Goal: Information Seeking & Learning: Compare options

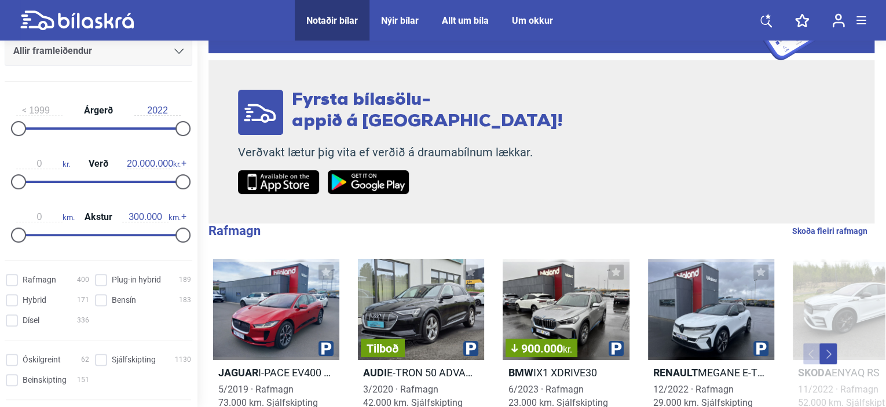
scroll to position [174, 0]
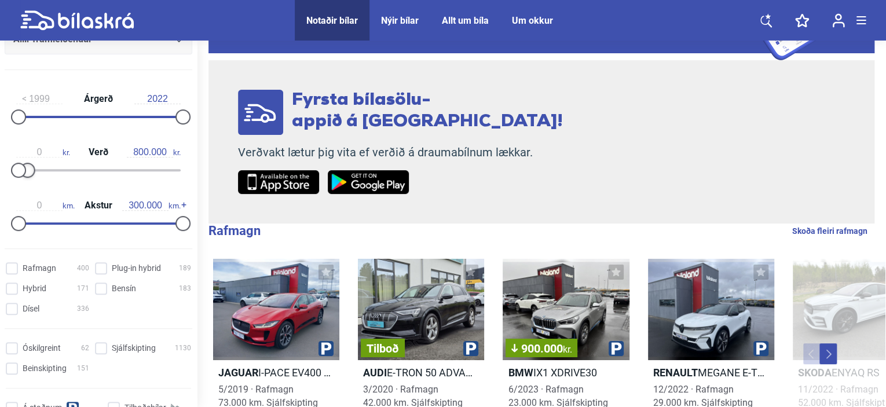
type input "700.000"
drag, startPoint x: 181, startPoint y: 171, endPoint x: 26, endPoint y: 168, distance: 155.2
click at [26, 168] on div at bounding box center [24, 170] width 15 height 15
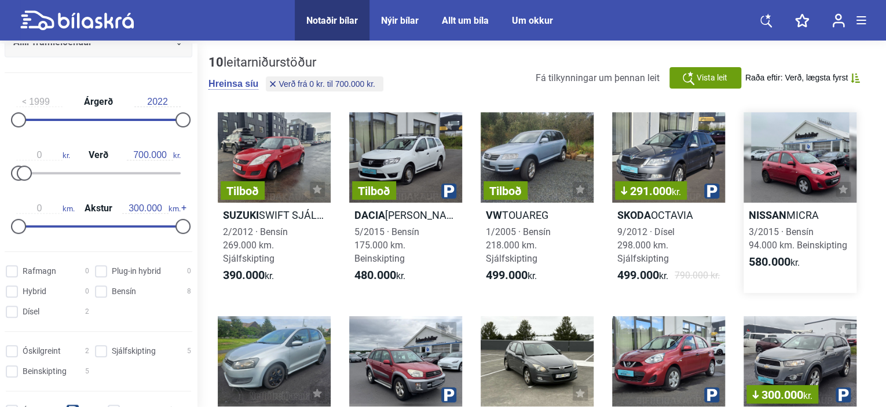
click at [789, 161] on div at bounding box center [799, 157] width 113 height 90
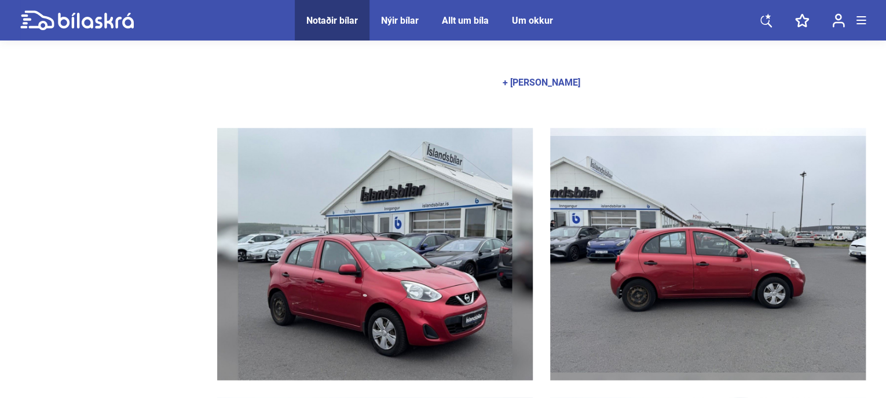
scroll to position [521, 0]
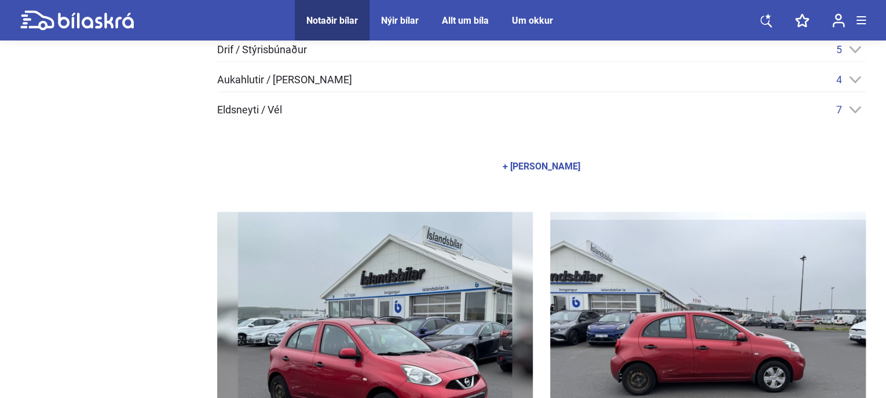
click at [496, 166] on div "+ Sýna allan búnað" at bounding box center [541, 167] width 648 height 32
click at [514, 162] on div "+ Sýna allan búnað" at bounding box center [541, 166] width 78 height 9
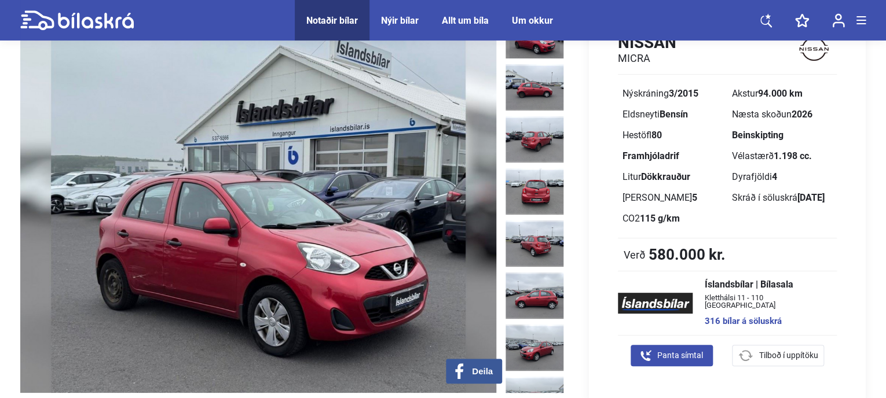
scroll to position [58, 0]
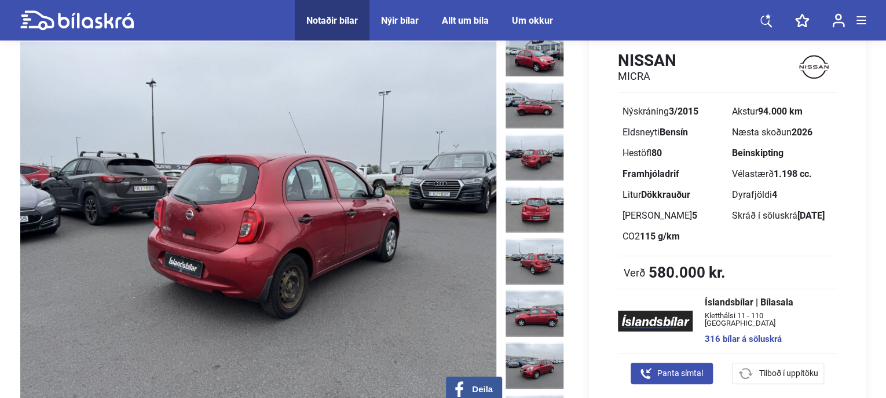
click at [531, 151] on img at bounding box center [534, 157] width 58 height 46
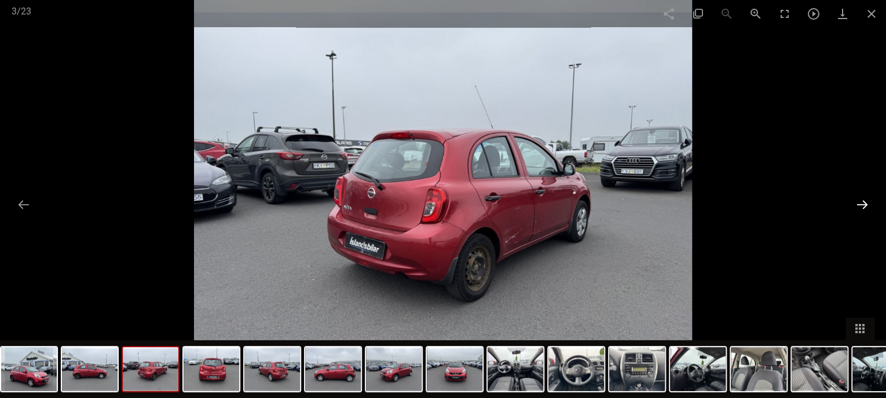
click at [871, 200] on button at bounding box center [862, 204] width 24 height 23
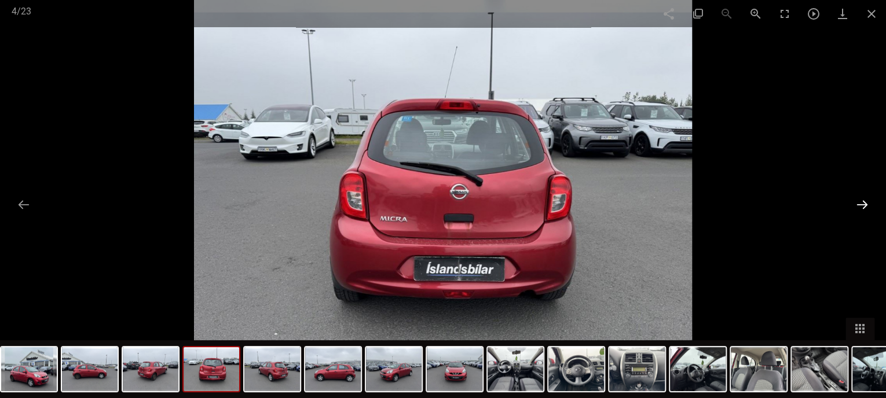
click at [871, 200] on button at bounding box center [862, 204] width 24 height 23
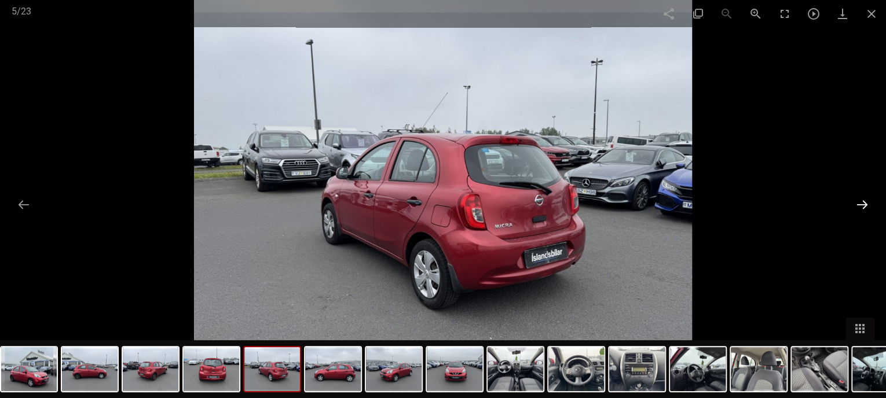
click at [871, 200] on button at bounding box center [862, 204] width 24 height 23
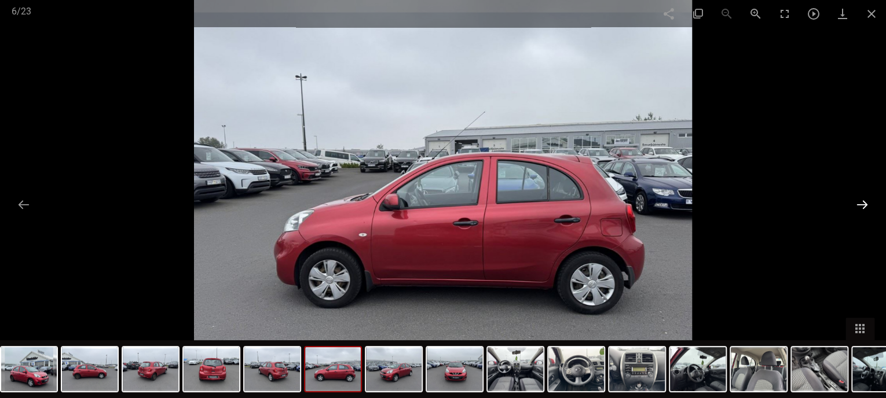
click at [866, 202] on button at bounding box center [862, 204] width 24 height 23
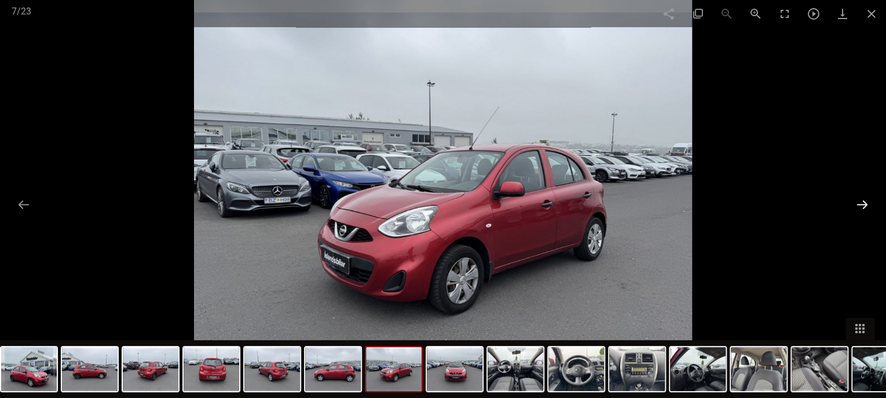
click at [863, 200] on button at bounding box center [862, 204] width 24 height 23
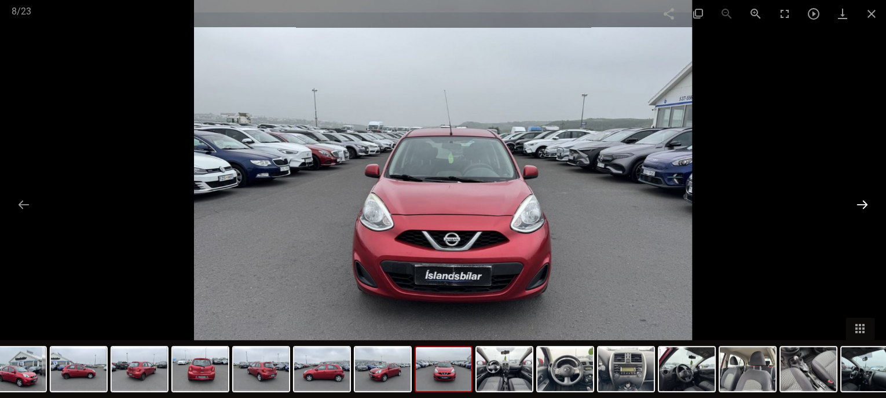
click at [863, 200] on button at bounding box center [862, 204] width 24 height 23
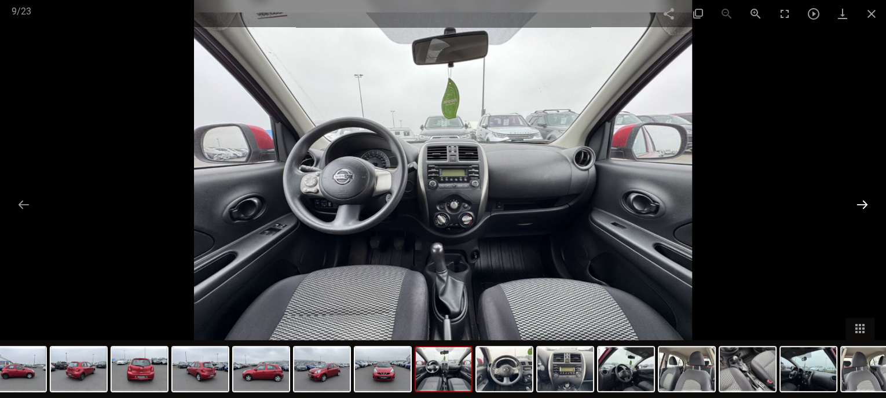
click at [863, 200] on button at bounding box center [862, 204] width 24 height 23
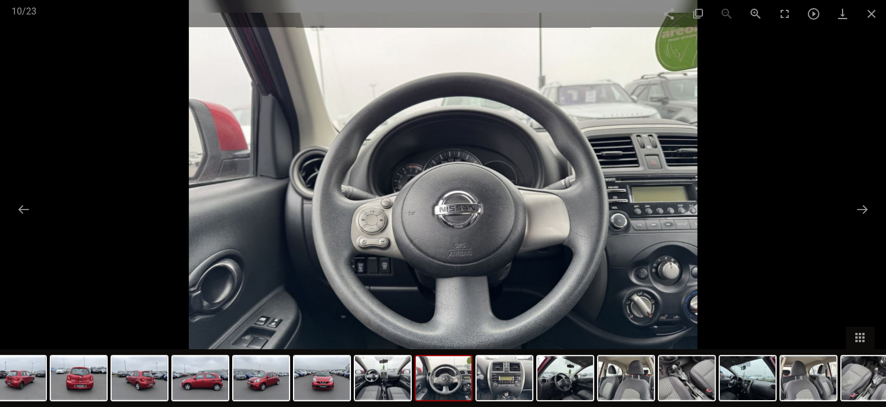
type input "20.000.000"
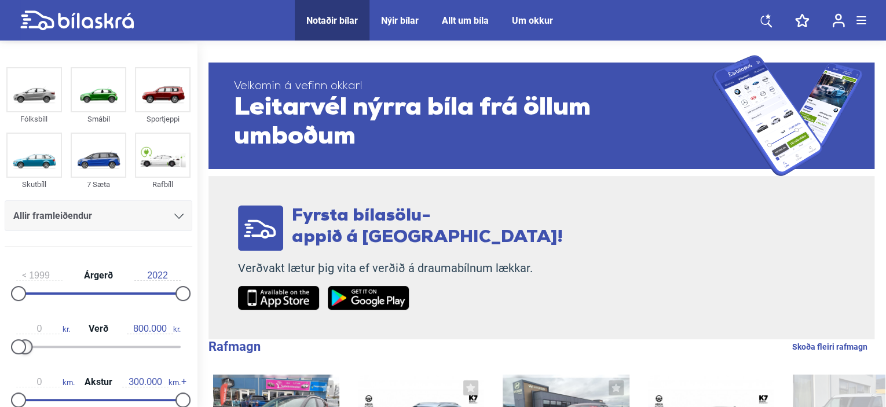
drag, startPoint x: 182, startPoint y: 340, endPoint x: 28, endPoint y: 345, distance: 154.1
click at [28, 345] on div at bounding box center [24, 346] width 15 height 15
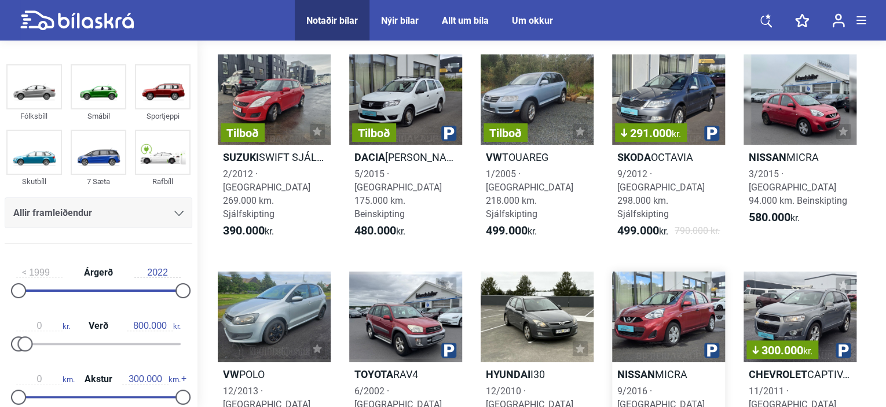
scroll to position [58, 0]
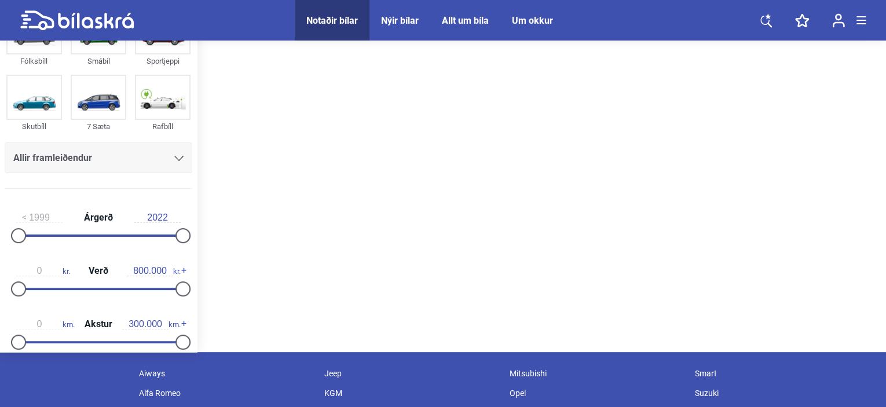
type input "20.000.000"
